Goal: Information Seeking & Learning: Learn about a topic

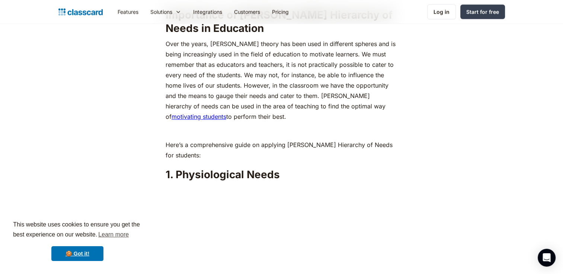
scroll to position [744, 0]
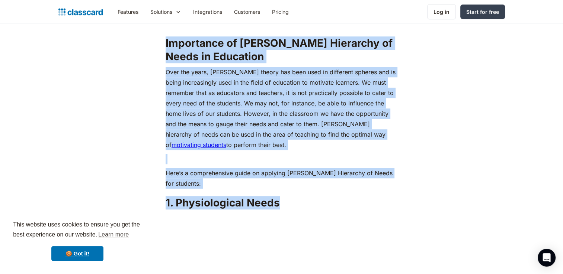
drag, startPoint x: 166, startPoint y: 29, endPoint x: 351, endPoint y: 193, distance: 246.5
copy div "Importance of [PERSON_NAME] Hierarchy of Needs in Education Over the years, [PE…"
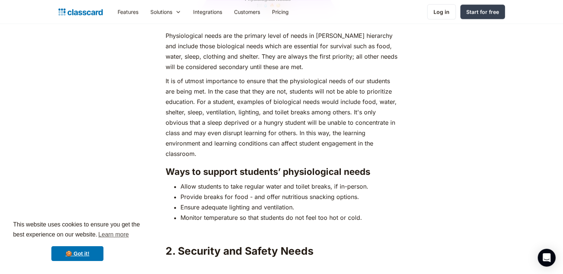
scroll to position [1078, 0]
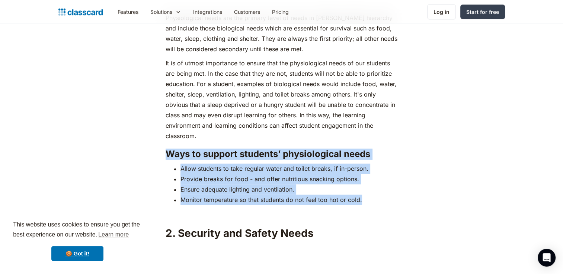
drag, startPoint x: 165, startPoint y: 141, endPoint x: 370, endPoint y: 191, distance: 211.4
copy div "Ways to support students’ physiological needs Allow students to take regular wa…"
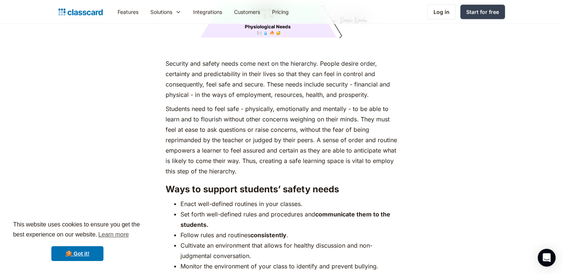
scroll to position [1413, 0]
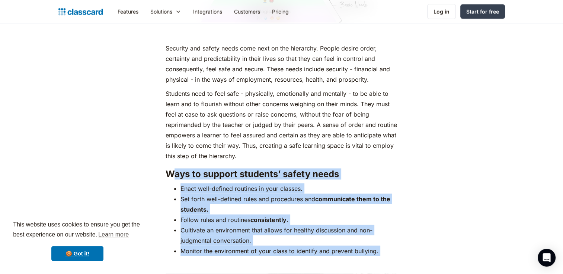
drag, startPoint x: 172, startPoint y: 160, endPoint x: 378, endPoint y: 244, distance: 222.5
copy div "ays to support students’ safety needs Enact well-defined routines in your class…"
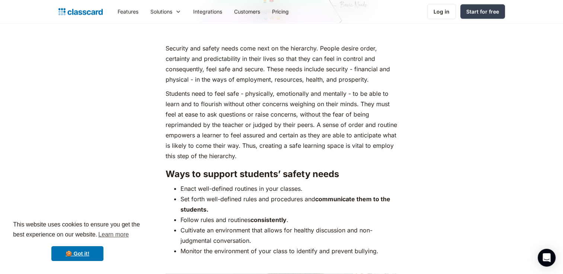
click at [167, 169] on h3 "Ways to support students’ safety needs" at bounding box center [281, 174] width 232 height 11
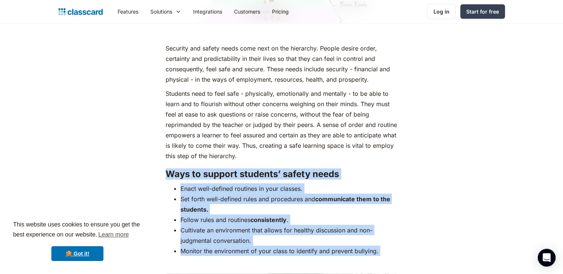
drag, startPoint x: 167, startPoint y: 158, endPoint x: 355, endPoint y: 254, distance: 211.7
copy div "Ways to support students’ safety needs Enact well-defined routines in your clas…"
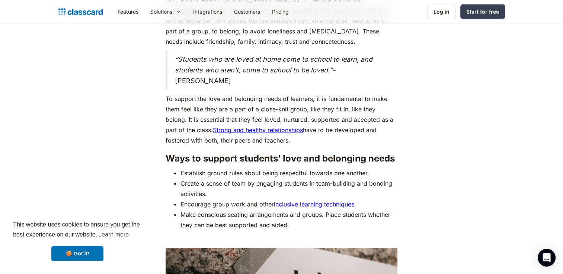
scroll to position [2082, 0]
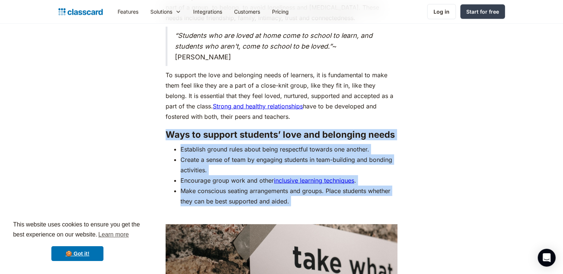
drag, startPoint x: 168, startPoint y: 120, endPoint x: 352, endPoint y: 207, distance: 204.6
copy div "Ways to support students’ love and belonging needs Establish ground rules about…"
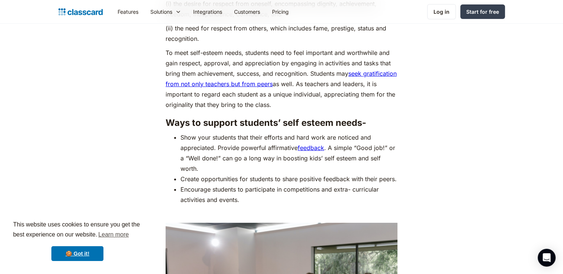
scroll to position [2714, 0]
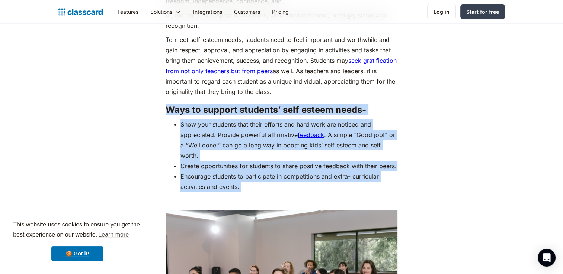
drag, startPoint x: 167, startPoint y: 91, endPoint x: 370, endPoint y: 197, distance: 229.5
copy div "Ways to support students’ self esteem needs- Show your students that their effo…"
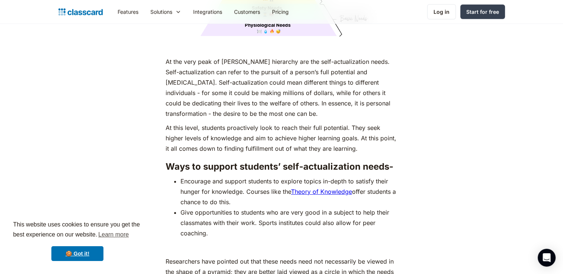
scroll to position [3235, 0]
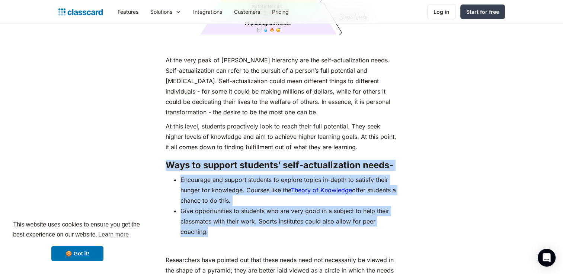
drag, startPoint x: 167, startPoint y: 161, endPoint x: 363, endPoint y: 226, distance: 207.1
copy div "Ways to support students’ self-actualization needs- Encourage and support stude…"
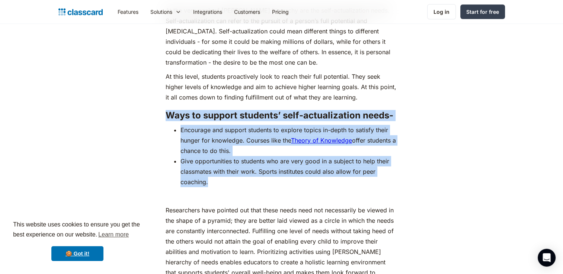
scroll to position [3272, 0]
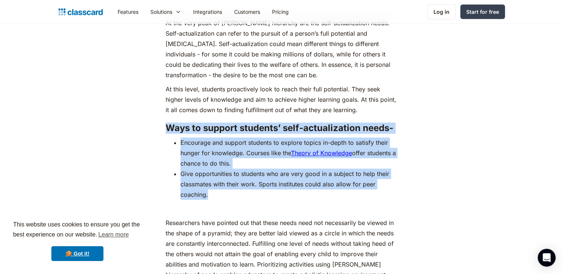
copy div "Ways to support students’ self-actualization needs- Encourage and support stude…"
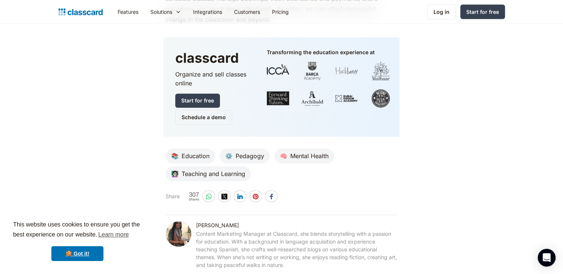
scroll to position [3644, 0]
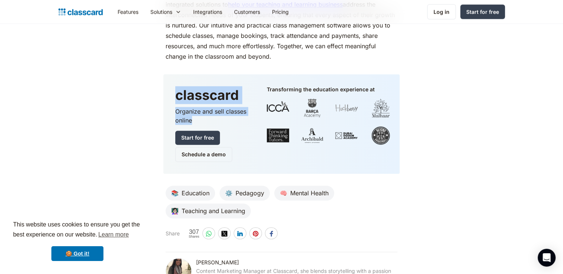
drag, startPoint x: 175, startPoint y: 90, endPoint x: 253, endPoint y: 113, distance: 80.8
click at [253, 113] on div "classcard Organize and sell classes online Start for free Schedule a demo" at bounding box center [216, 124] width 91 height 76
copy div "classcard Organize and sell classes online"
